Goal: Find contact information: Find contact information

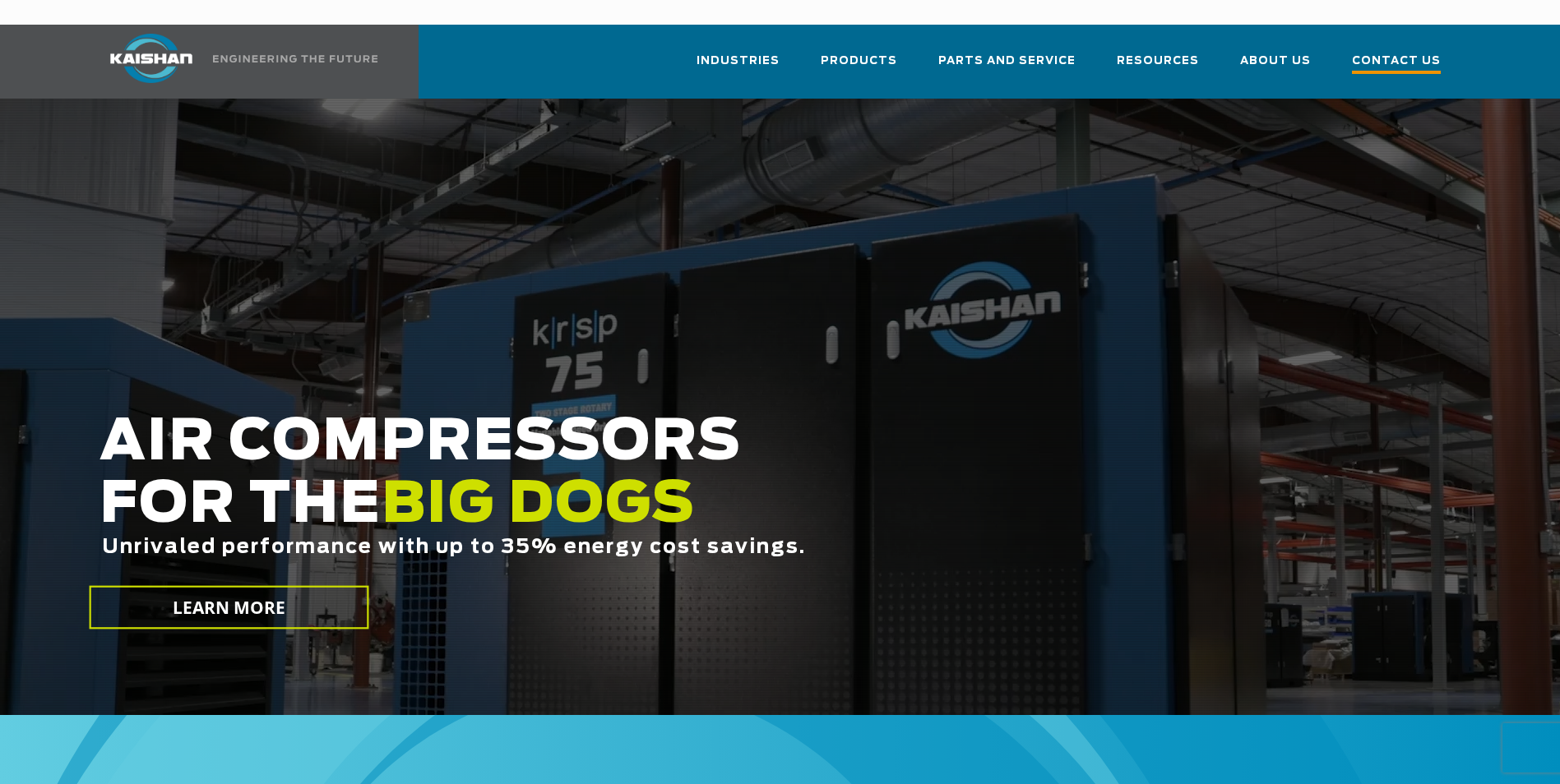
click at [1374, 52] on span "Contact Us" at bounding box center [1396, 62] width 89 height 22
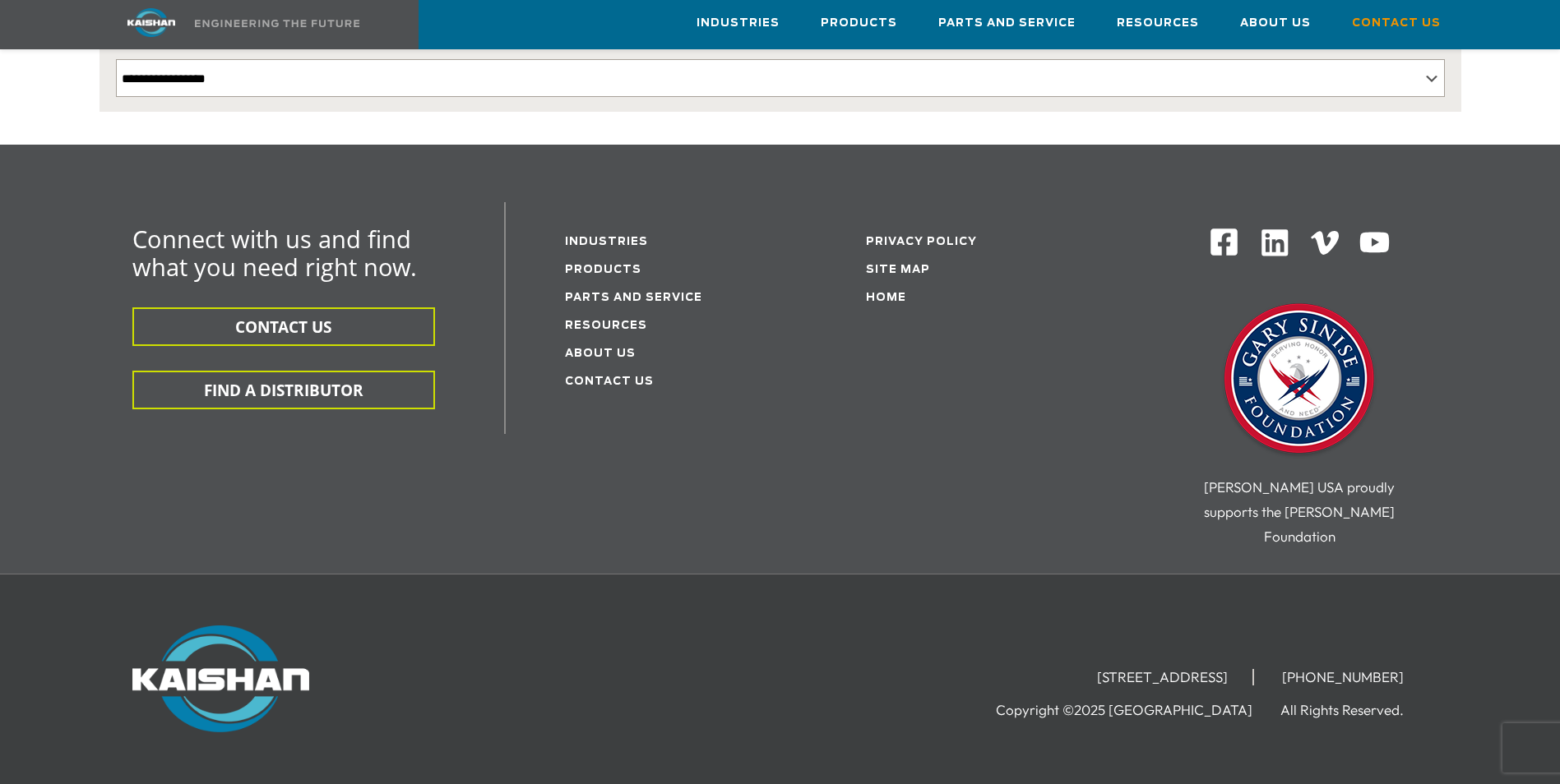
scroll to position [411, 0]
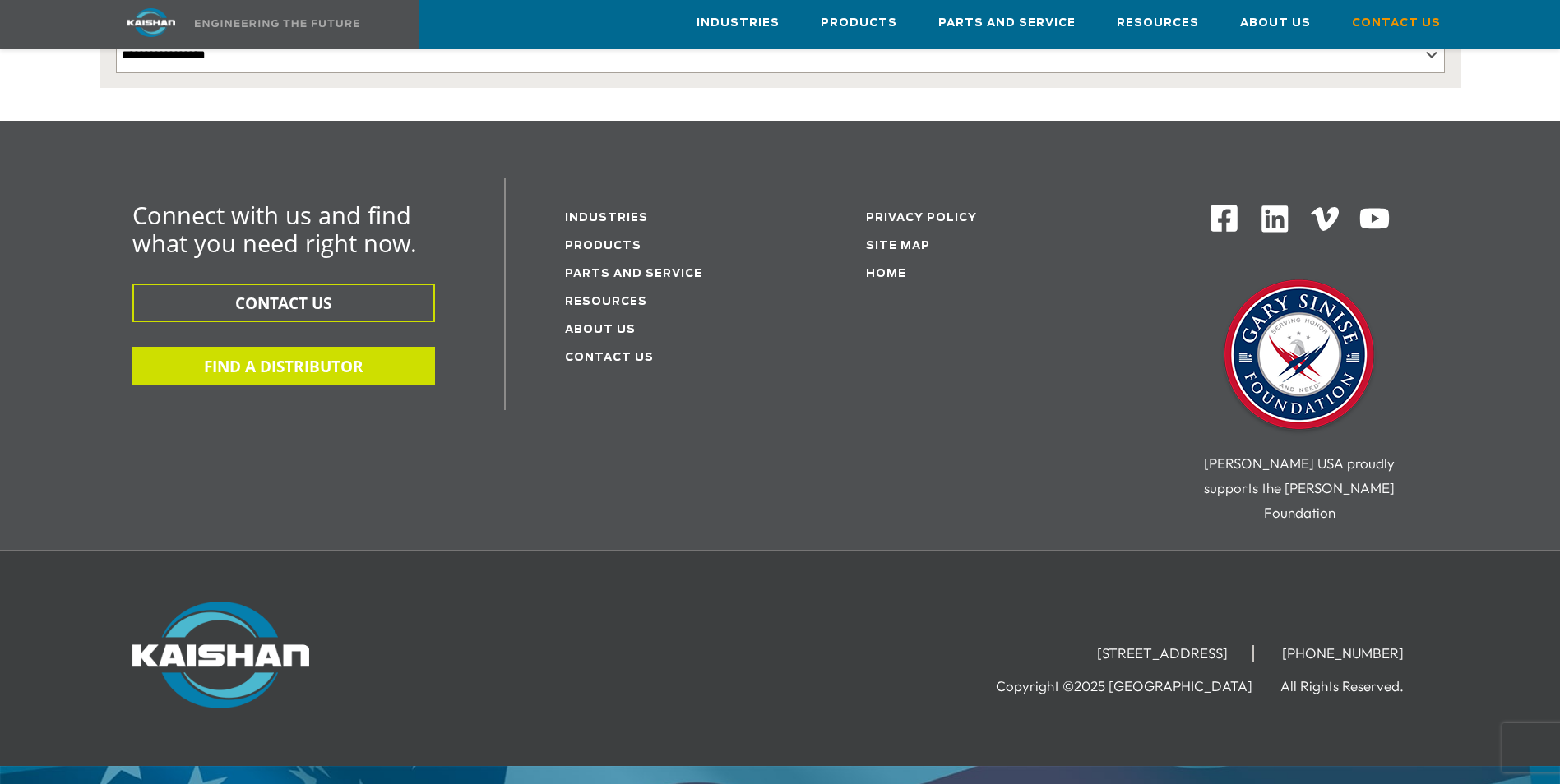
click at [324, 347] on button "FIND A DISTRIBUTOR" at bounding box center [283, 365] width 302 height 39
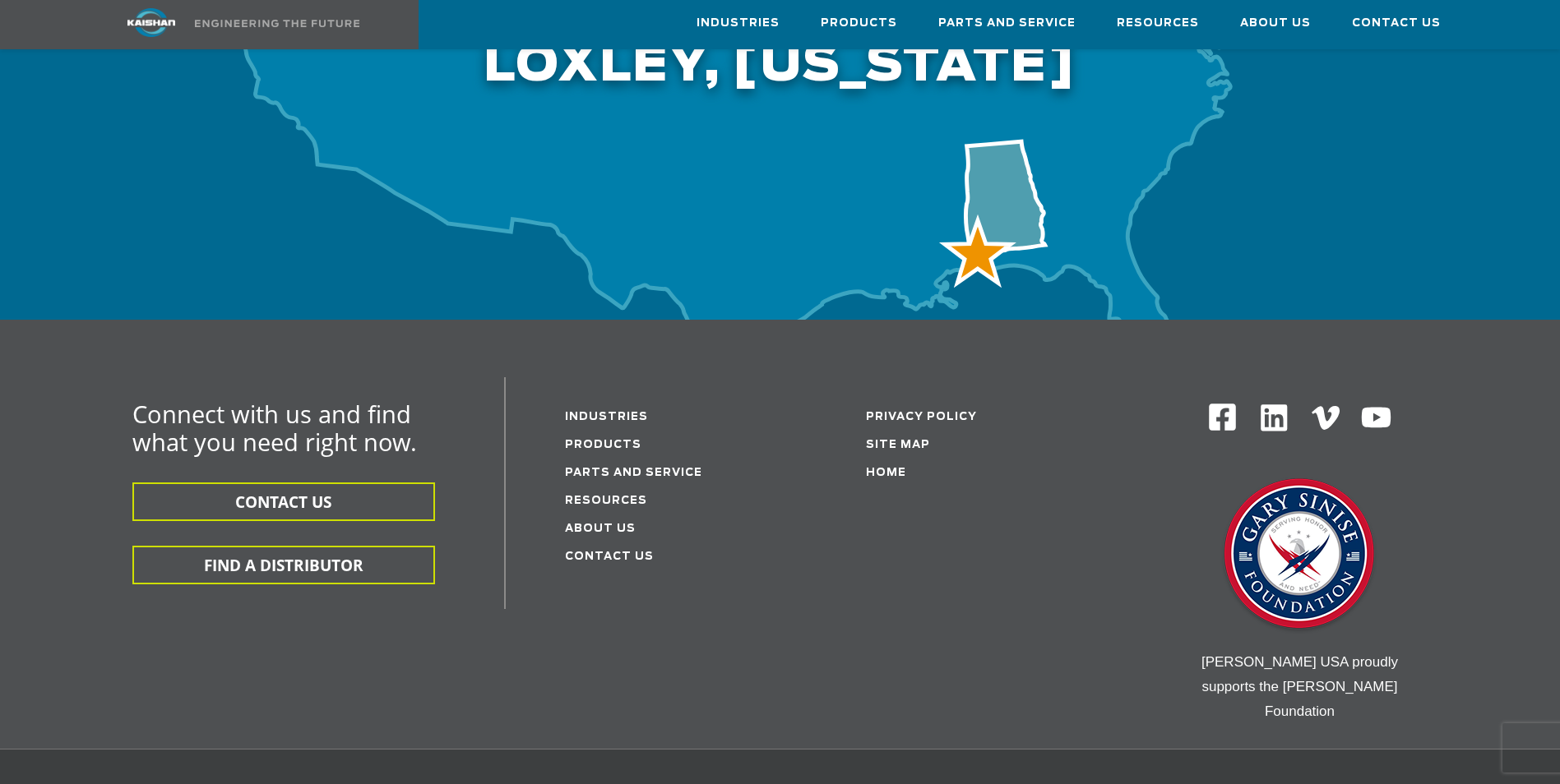
scroll to position [5243, 0]
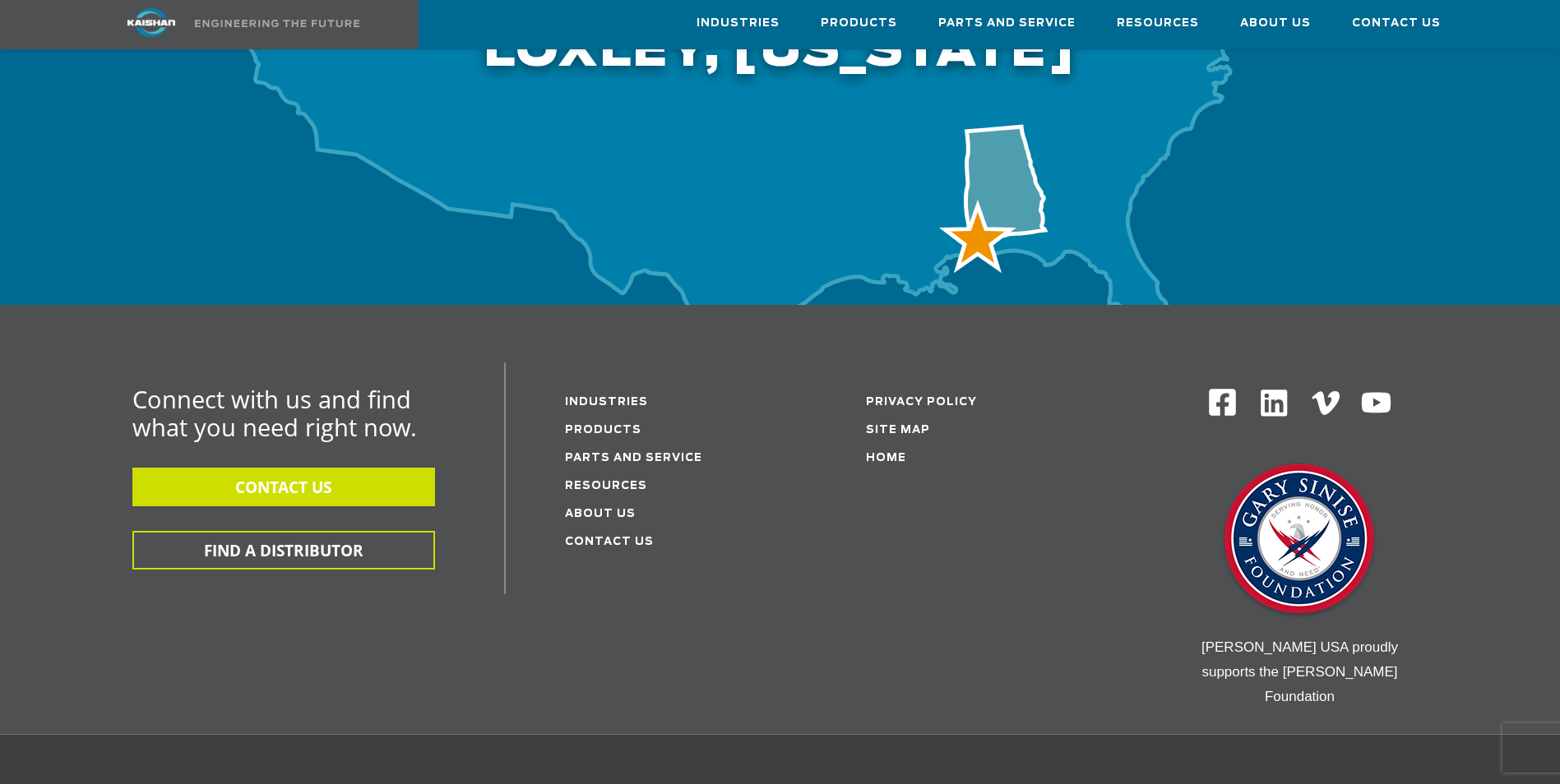
click at [318, 468] on button "CONTACT US" at bounding box center [283, 487] width 302 height 39
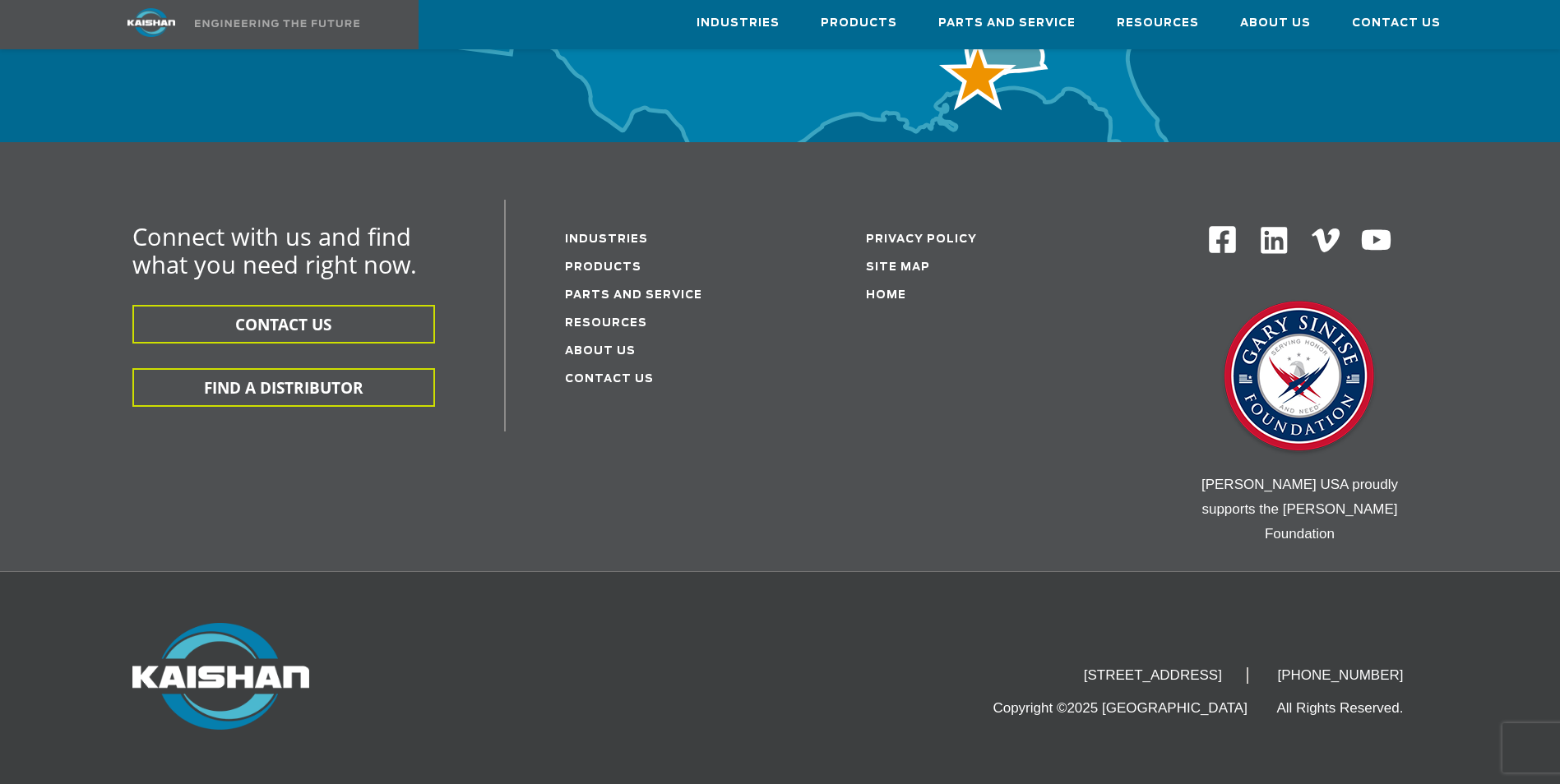
scroll to position [5407, 0]
